Goal: Task Accomplishment & Management: Manage account settings

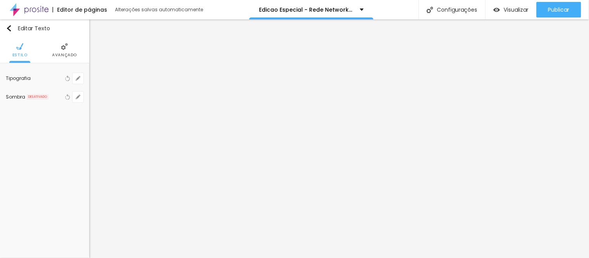
scroll to position [271, 0]
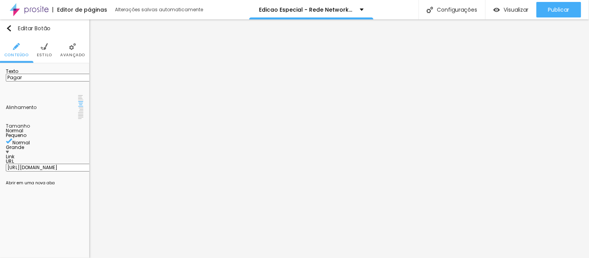
click at [47, 164] on input "[URL][DOMAIN_NAME]" at bounding box center [52, 168] width 93 height 8
paste input "[URL][DOMAIN_NAME]"
type input "[URL][DOMAIN_NAME]"
click at [67, 193] on div "Editar Botão Conteúdo Estilo Avançado Texto Pagar Alinhamento Tamanho Normal Pe…" at bounding box center [44, 138] width 89 height 239
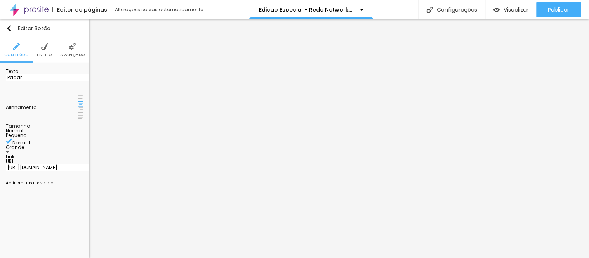
click at [37, 164] on input "[URL][DOMAIN_NAME]" at bounding box center [52, 168] width 93 height 8
type textarea "[URL][DOMAIN_NAME]"
paste input "[URL][DOMAIN_NAME]"
type input "[URL][DOMAIN_NAME]"
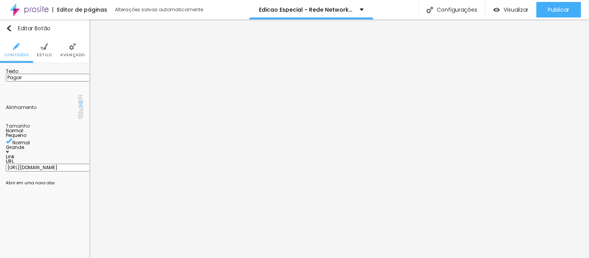
click at [47, 202] on div "Editar Botão Conteúdo Estilo Avançado Texto Pagar Alinhamento Tamanho Normal Pe…" at bounding box center [44, 138] width 89 height 239
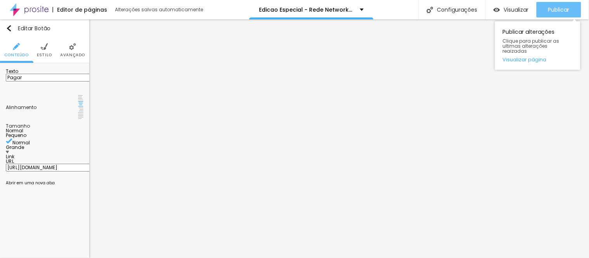
click at [564, 12] on span "Publicar" at bounding box center [558, 10] width 21 height 6
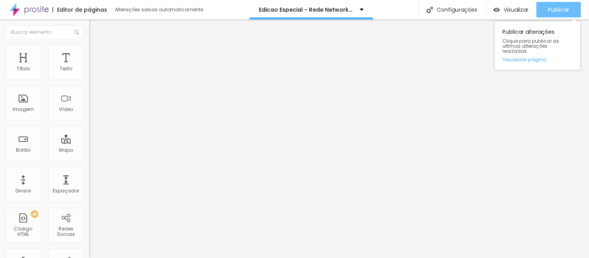
click at [549, 11] on span "Publicar" at bounding box center [558, 10] width 21 height 6
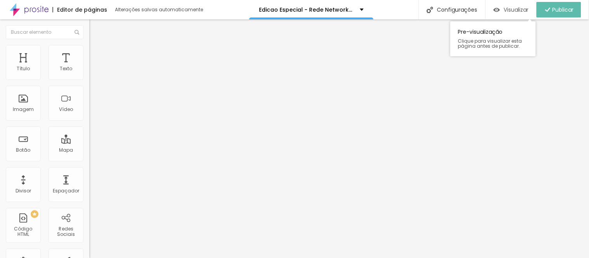
click at [521, 9] on span "Visualizar" at bounding box center [516, 10] width 25 height 6
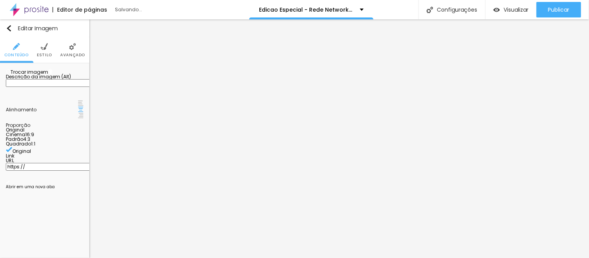
click at [40, 75] on span "Trocar imagem" at bounding box center [27, 72] width 42 height 7
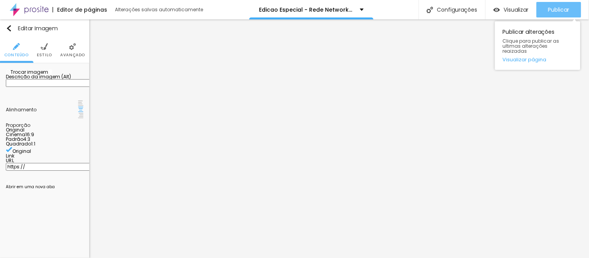
click at [557, 9] on span "Publicar" at bounding box center [558, 10] width 21 height 6
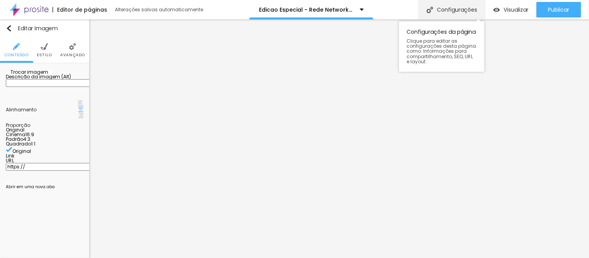
click at [454, 10] on div "Configurações" at bounding box center [452, 9] width 67 height 19
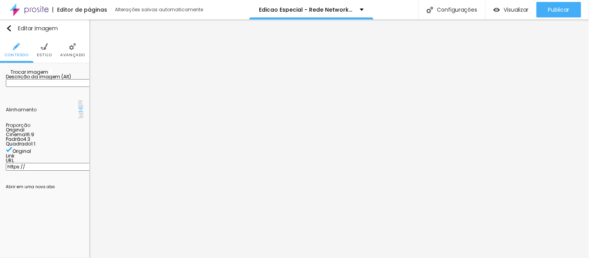
drag, startPoint x: 271, startPoint y: 73, endPoint x: 382, endPoint y: 76, distance: 111.1
type input "Edicao Especial - PLANO PERFIL"
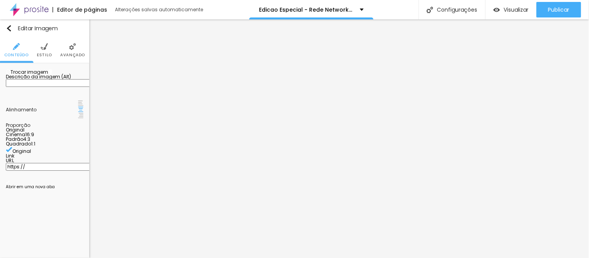
drag, startPoint x: 274, startPoint y: 111, endPoint x: 363, endPoint y: 113, distance: 88.6
type input "/edicao-especial-retrato-perfil"
drag, startPoint x: 271, startPoint y: 73, endPoint x: 288, endPoint y: 73, distance: 17.1
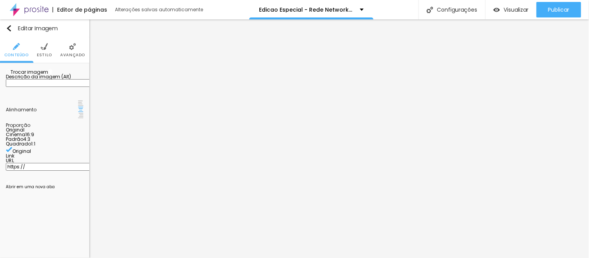
type input "Edicao Especial - RETRATO PARA PERFIL"
drag, startPoint x: 374, startPoint y: 127, endPoint x: 226, endPoint y: 126, distance: 148.4
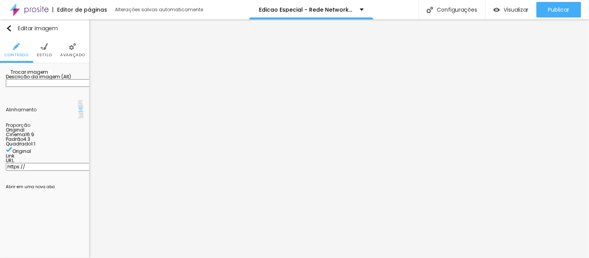
drag, startPoint x: 237, startPoint y: 114, endPoint x: 184, endPoint y: 114, distance: 52.8
drag, startPoint x: 325, startPoint y: 111, endPoint x: 210, endPoint y: 106, distance: 115.4
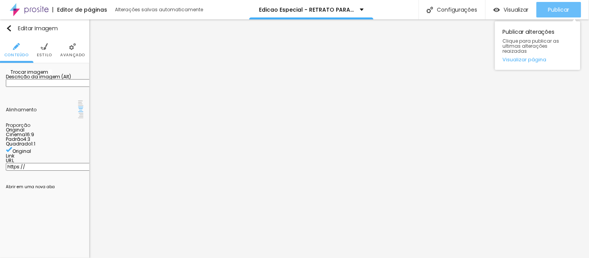
click at [553, 9] on span "Publicar" at bounding box center [558, 10] width 21 height 6
click at [564, 11] on span "Publicar" at bounding box center [558, 10] width 21 height 6
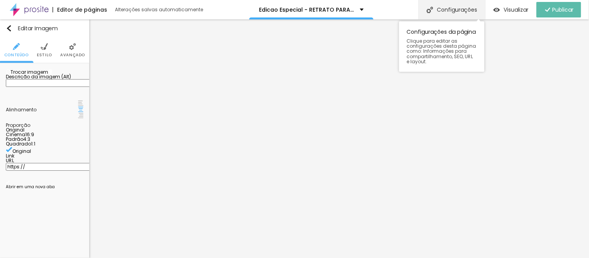
click at [457, 6] on div "Configurações" at bounding box center [452, 9] width 67 height 19
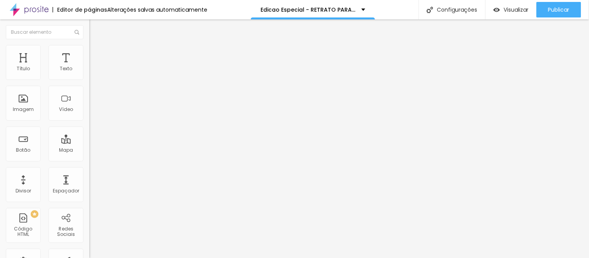
scroll to position [271, 0]
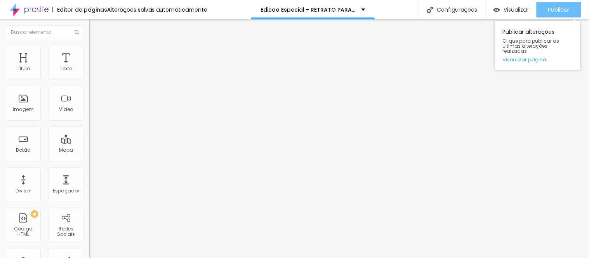
click at [569, 7] on span "Publicar" at bounding box center [558, 10] width 21 height 6
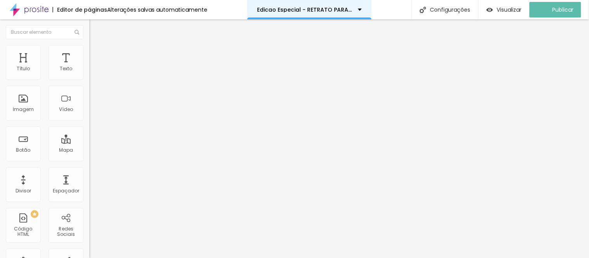
click at [336, 9] on p "Edicao Especial - RETRATO PARA PERFIL" at bounding box center [304, 9] width 95 height 5
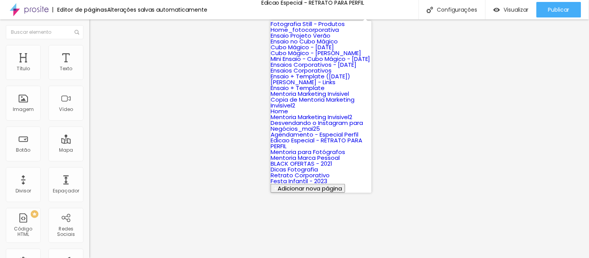
click at [390, 9] on div "Editor de páginas Alterações salvas automaticamente Edicao Especial - RETRATO P…" at bounding box center [294, 9] width 589 height 19
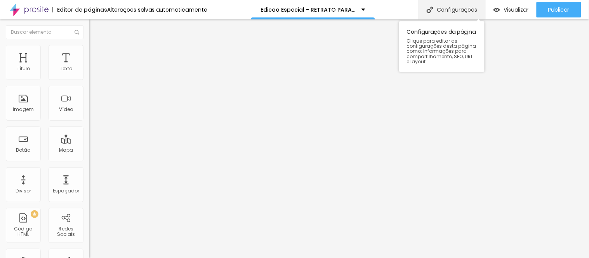
click at [452, 9] on div "Configurações" at bounding box center [452, 9] width 67 height 19
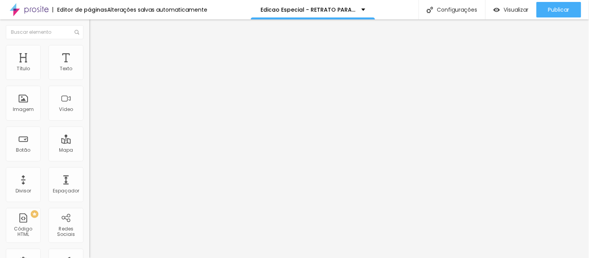
click at [506, 9] on span "Visualizar" at bounding box center [516, 10] width 25 height 6
click at [89, 173] on div "Texto Pagar Alinhamento Tamanho Normal Pequeno Normal Grande Link URL https://w…" at bounding box center [133, 117] width 89 height 113
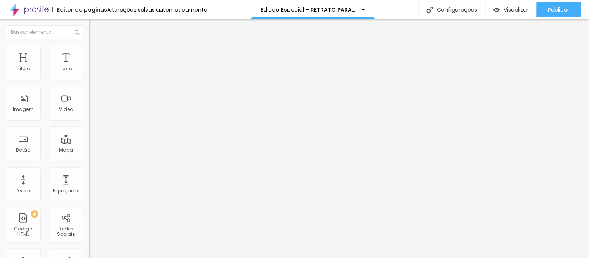
click at [89, 170] on div at bounding box center [133, 170] width 89 height 0
click at [89, 160] on input "wa.link/3k36j9" at bounding box center [135, 156] width 93 height 8
type textarea "wa.link/3k36j9"
click at [89, 160] on input "https://calendly.com/carlavieirafotografia/ensaio-fotografico" at bounding box center [135, 156] width 93 height 8
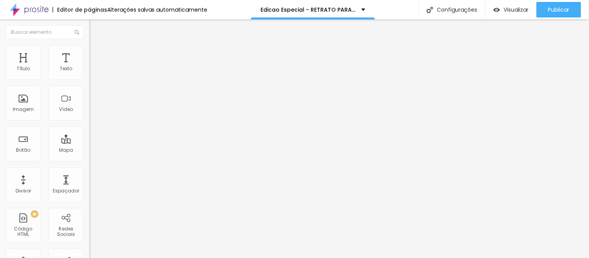
paste input "wa.link/3k36j9"
type input "wa.link/3k36j9"
click at [89, 174] on div "Texto Agendamento Alinhamento Tamanho Normal Pequeno Normal Grande Link URL wa.…" at bounding box center [133, 117] width 89 height 113
click at [89, 170] on div at bounding box center [133, 170] width 89 height 0
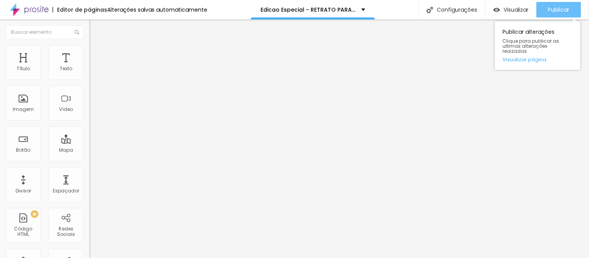
click at [554, 10] on span "Publicar" at bounding box center [558, 10] width 21 height 6
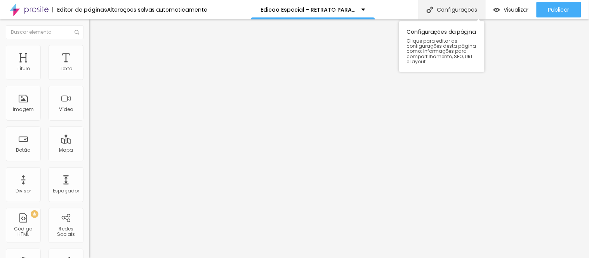
click at [463, 6] on div "Configurações" at bounding box center [452, 9] width 67 height 19
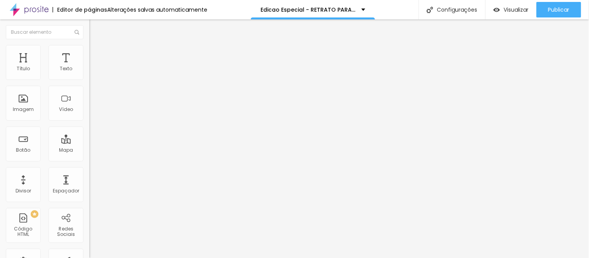
drag, startPoint x: 238, startPoint y: 110, endPoint x: 191, endPoint y: 108, distance: 46.3
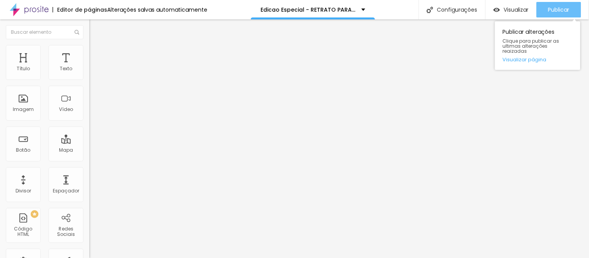
click at [562, 10] on span "Publicar" at bounding box center [558, 10] width 21 height 6
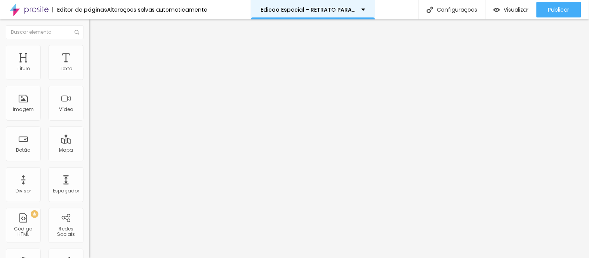
click at [329, 7] on p "Edicao Especial - RETRATO PARA PERFIL" at bounding box center [308, 9] width 95 height 5
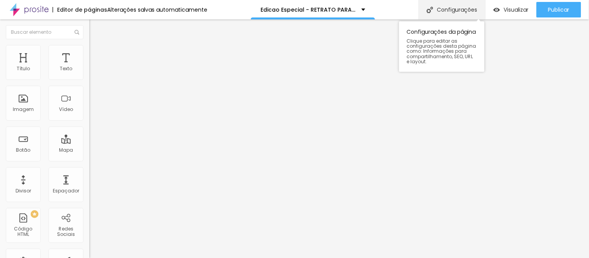
click at [461, 8] on div "Configurações" at bounding box center [452, 9] width 67 height 19
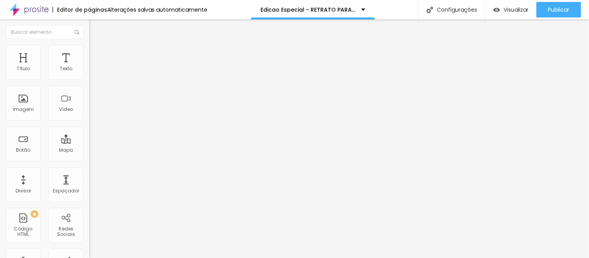
drag, startPoint x: 357, startPoint y: 129, endPoint x: 221, endPoint y: 129, distance: 135.9
